Goal: Communication & Community: Answer question/provide support

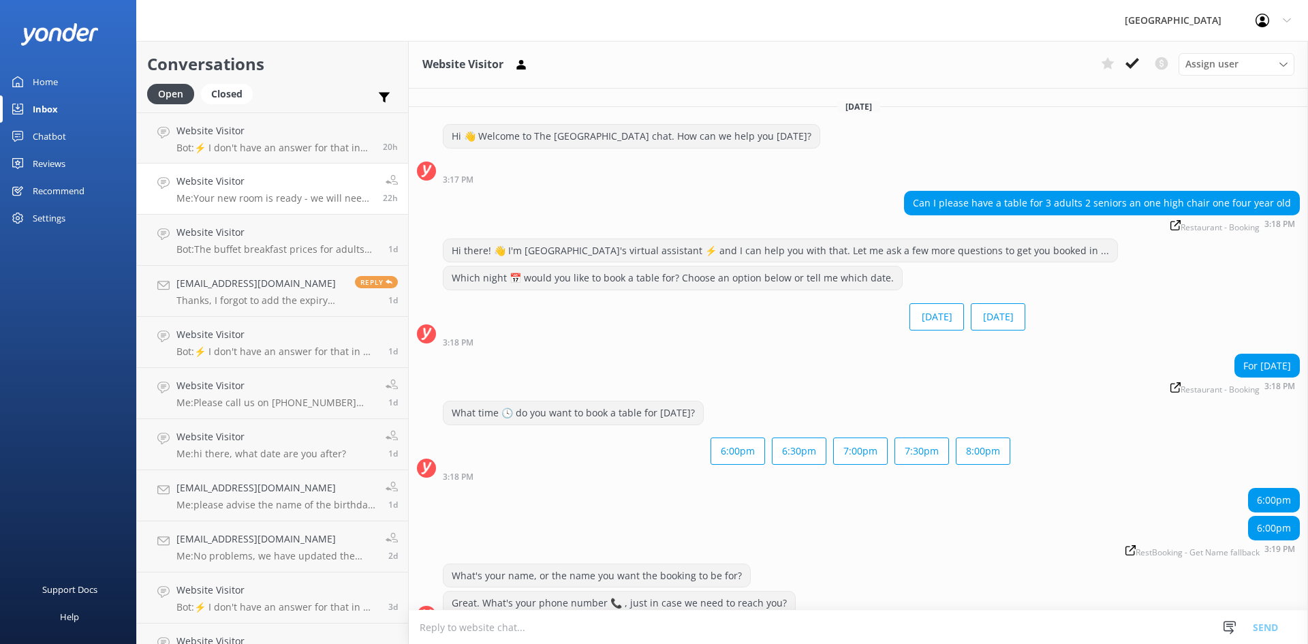
click at [300, 149] on p "Bot: ⚡ I don't have an answer for that in my knowledge base. Please try and rep…" at bounding box center [274, 148] width 196 height 12
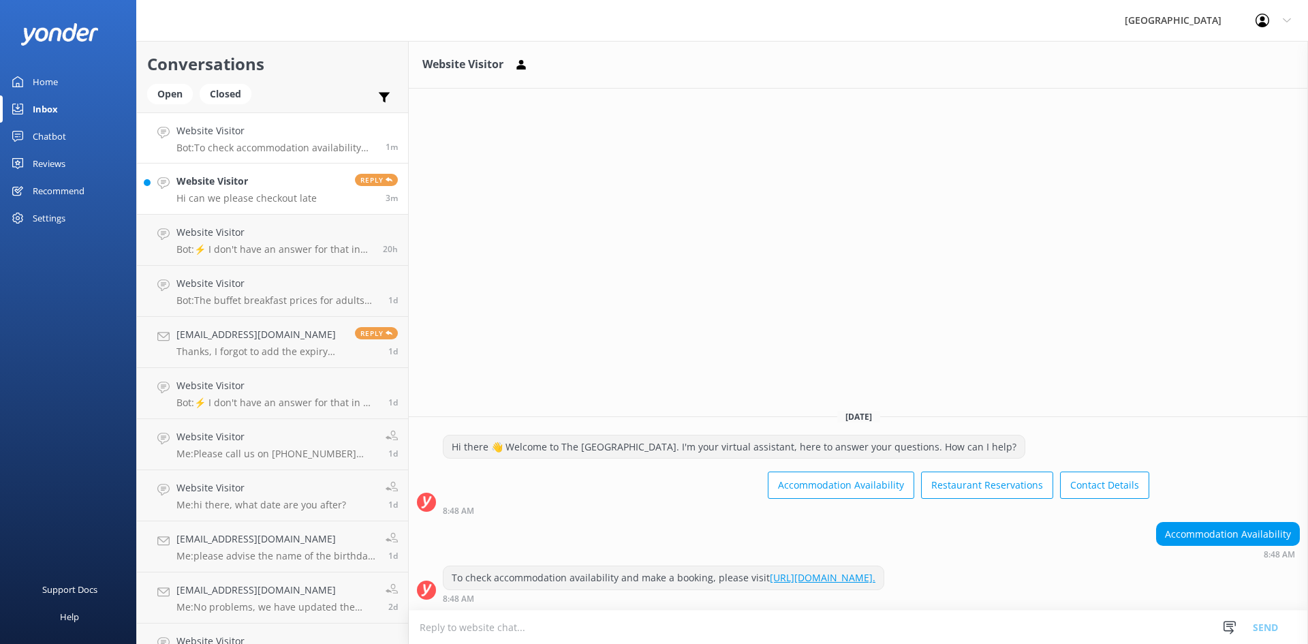
click at [191, 193] on p "Hi can we please checkout late" at bounding box center [246, 198] width 140 height 12
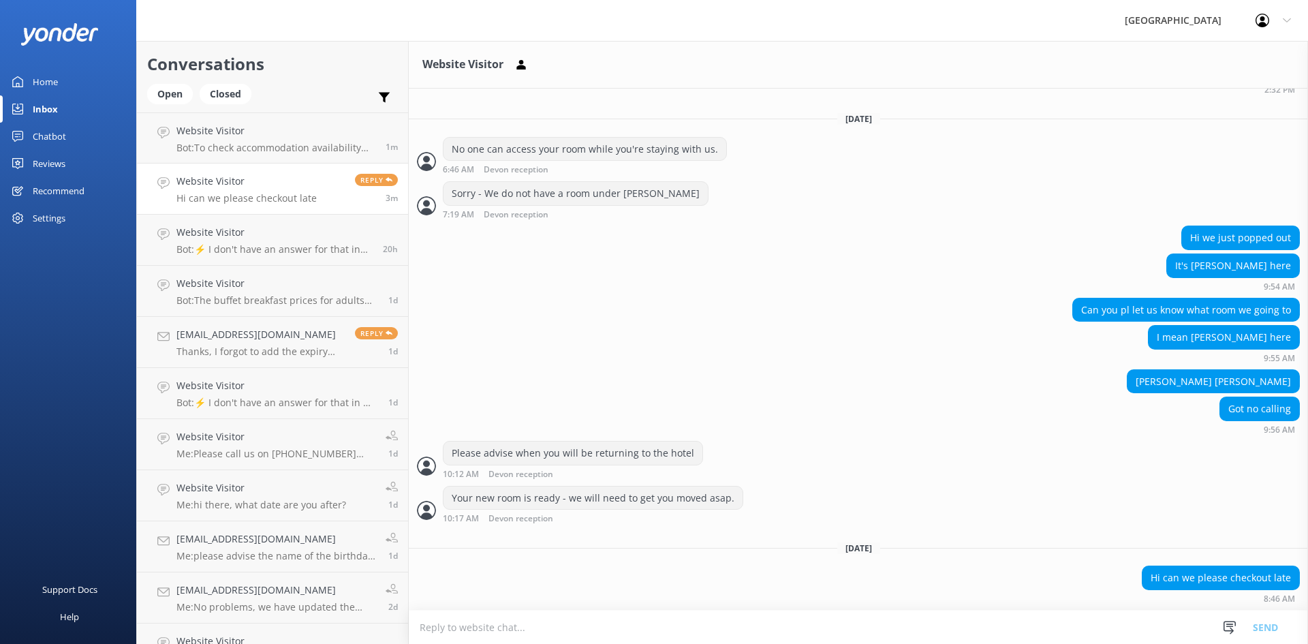
scroll to position [2100, 0]
click at [969, 639] on textarea at bounding box center [858, 626] width 899 height 33
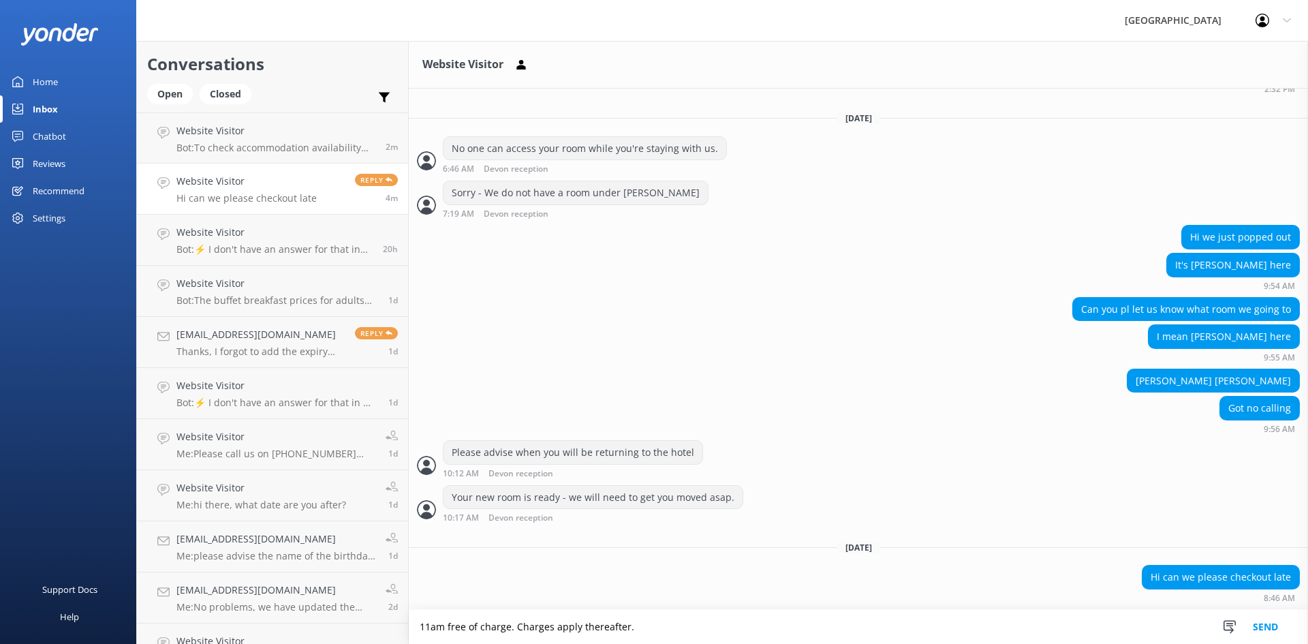
click at [552, 625] on textarea "11am free of charge. Charges apply thereafter." at bounding box center [858, 627] width 899 height 34
drag, startPoint x: 715, startPoint y: 613, endPoint x: 319, endPoint y: 599, distance: 396.6
click at [320, 599] on div "Conversations Open Closed Important Converted Assigned to me Unassigned Website…" at bounding box center [721, 342] width 1171 height 603
click at [719, 620] on textarea "11am free of charge. Charges will apply thereafter." at bounding box center [858, 627] width 899 height 34
drag, startPoint x: 724, startPoint y: 627, endPoint x: 389, endPoint y: 613, distance: 335.3
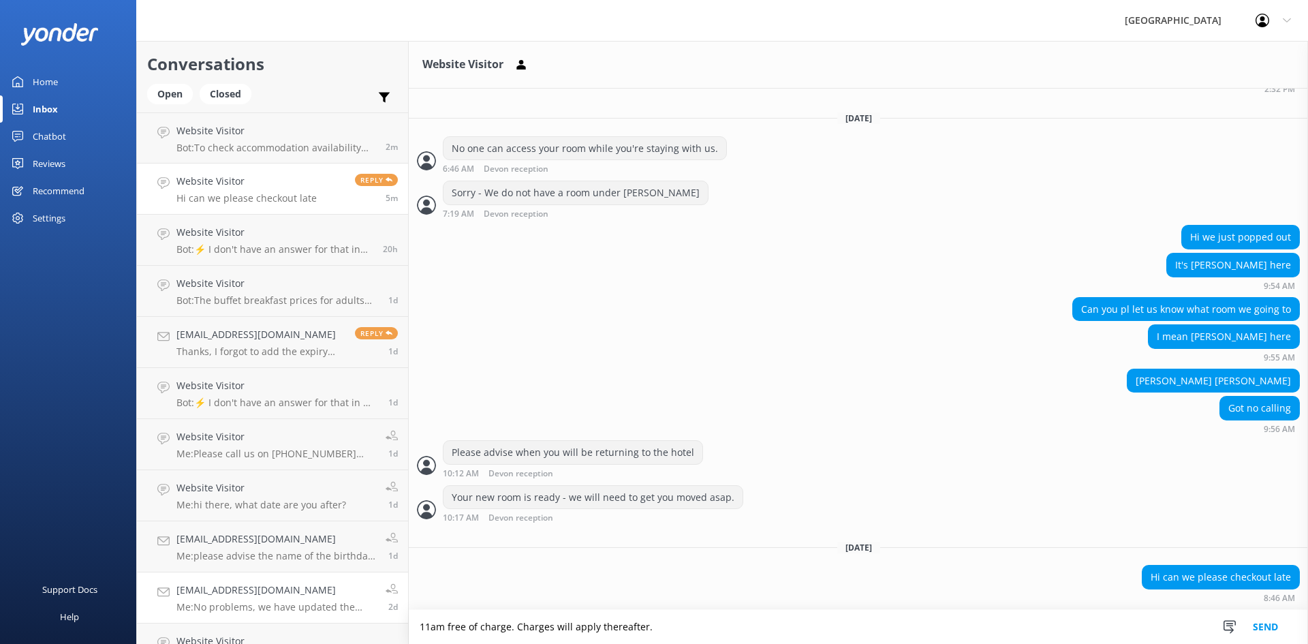
click at [389, 613] on div "Conversations Open Closed Important Converted Assigned to me Unassigned Website…" at bounding box center [721, 342] width 1171 height 603
paste textarea "Free of charge until 11:00 AM. Charges will apply thereafter"
type textarea "Free of charge until 11:00 AM. Charges will apply thereafter"
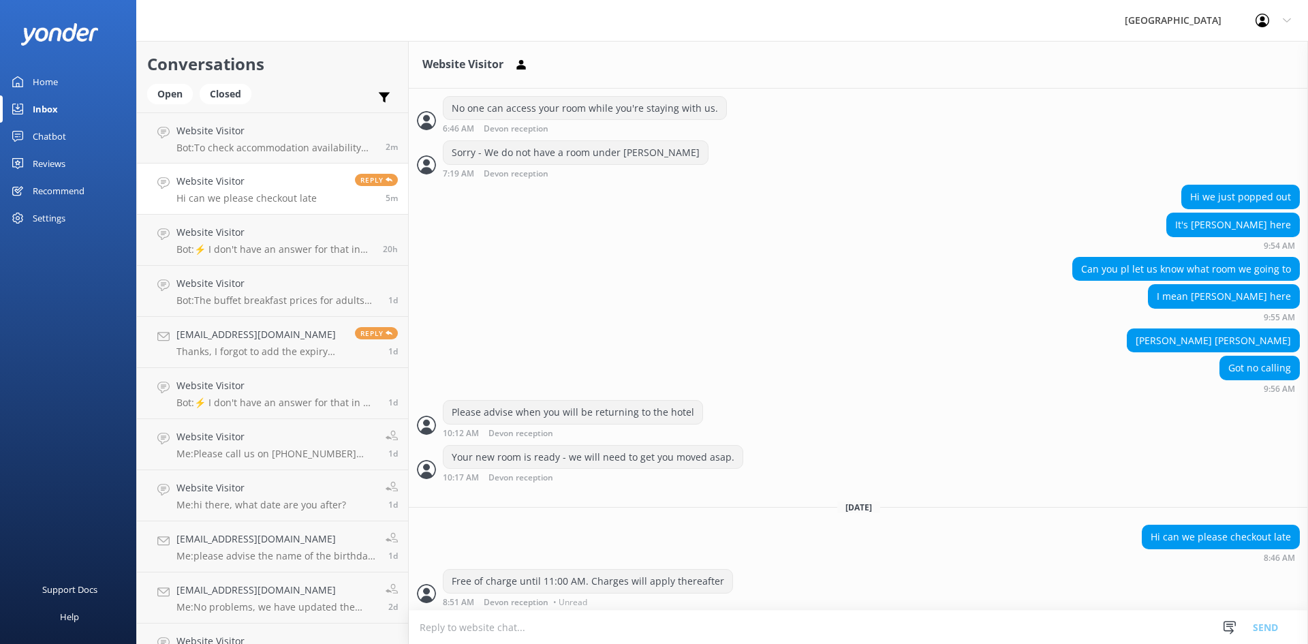
scroll to position [2143, 0]
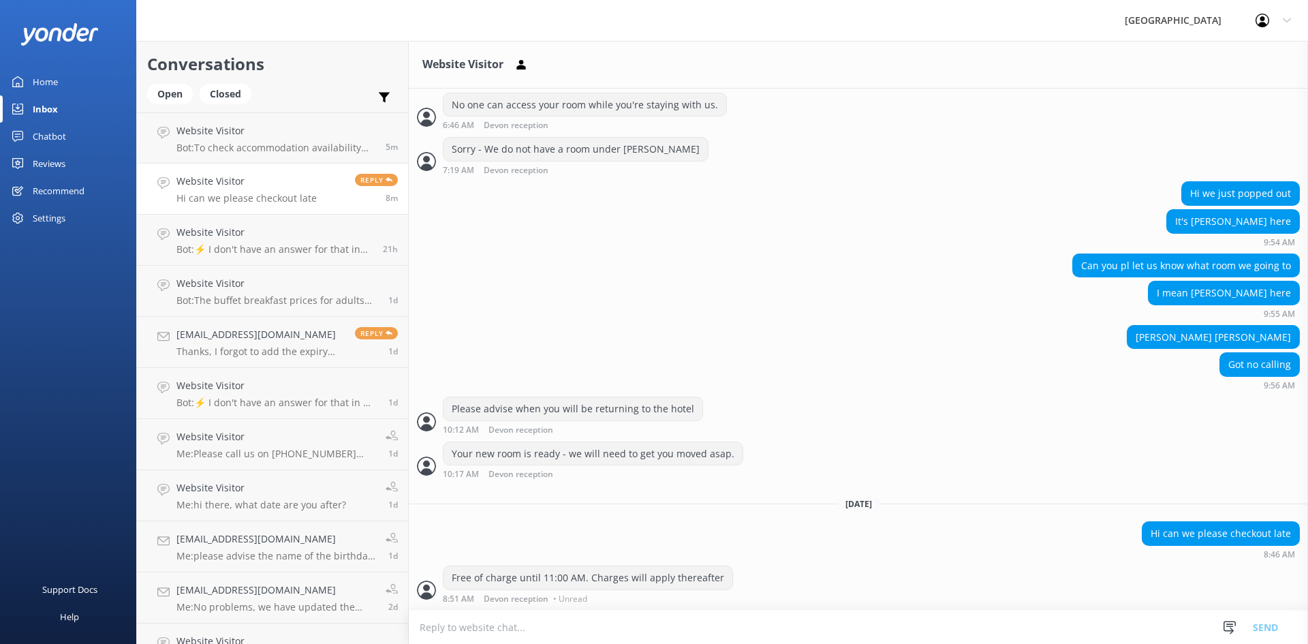
click at [277, 191] on div "Website Visitor Hi can we please checkout late" at bounding box center [246, 189] width 140 height 30
click at [268, 160] on link "Website Visitor Bot: To check accommodation availability and make a booking, pl…" at bounding box center [272, 137] width 271 height 51
